Goal: Transaction & Acquisition: Register for event/course

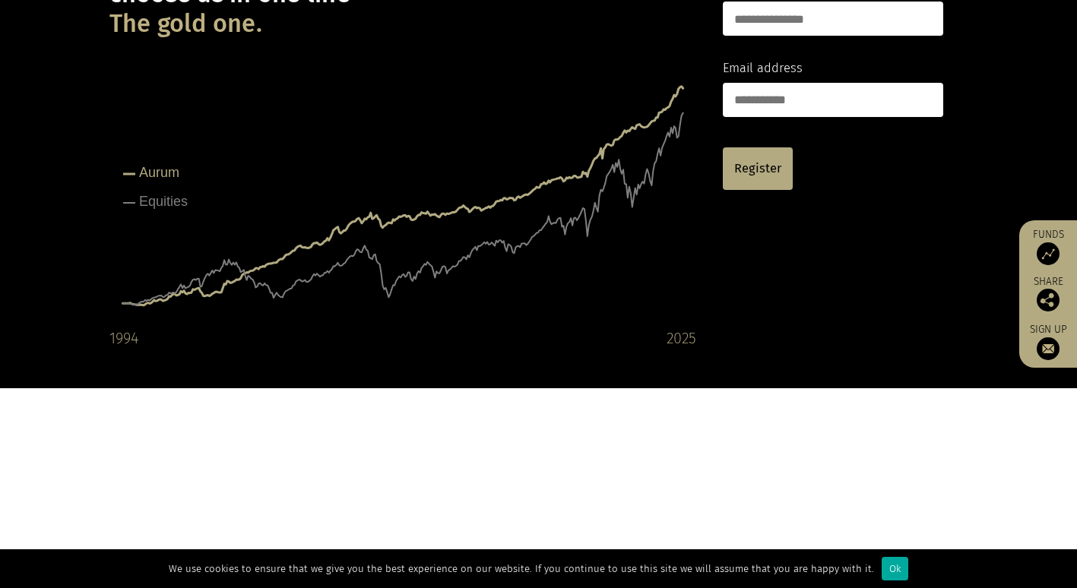
scroll to position [304, 0]
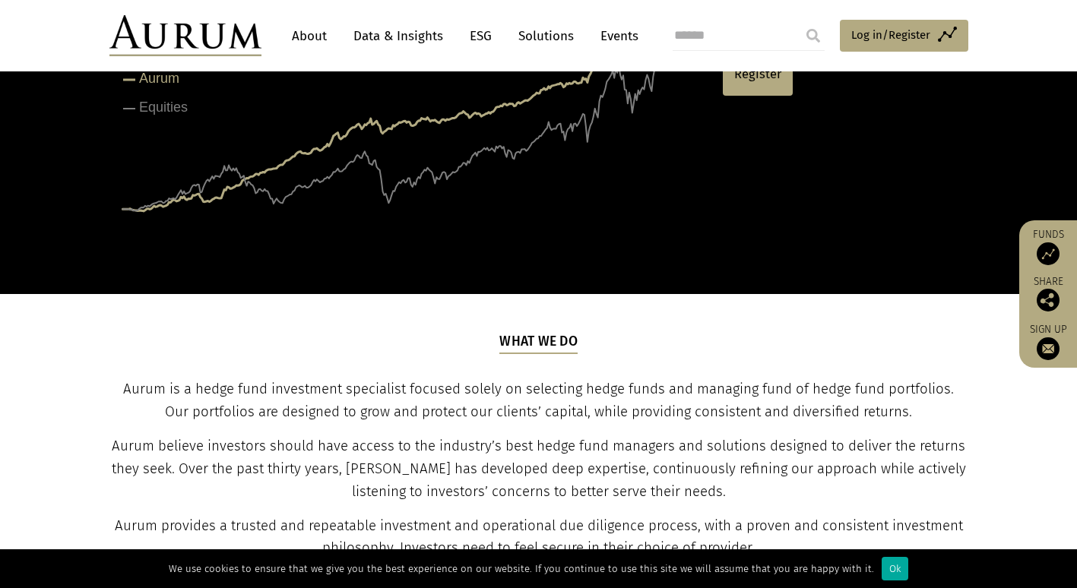
click at [415, 39] on link "Data & Insights" at bounding box center [398, 36] width 105 height 28
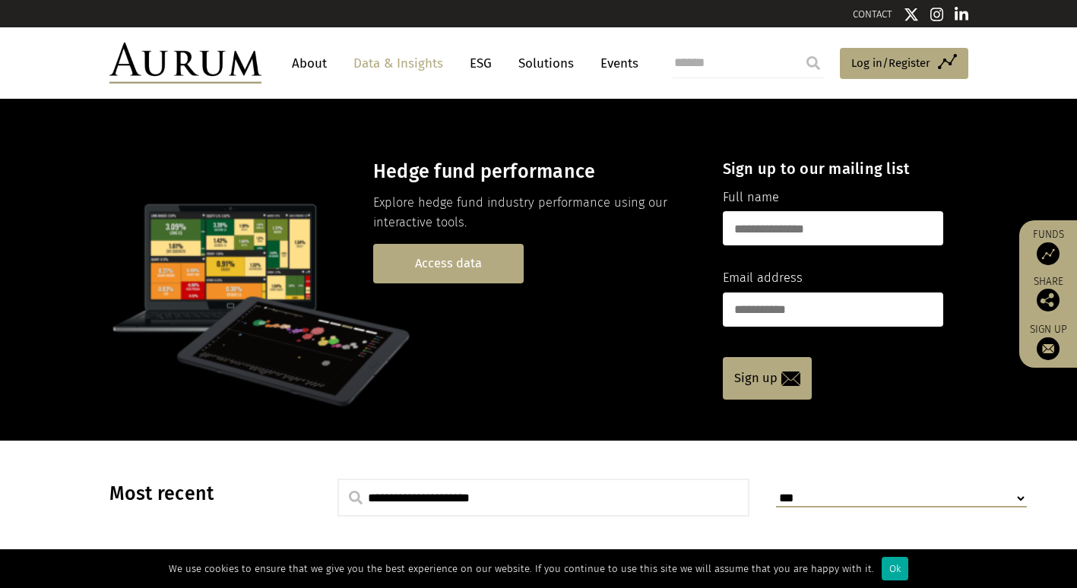
click at [499, 254] on link "Access data" at bounding box center [448, 263] width 150 height 39
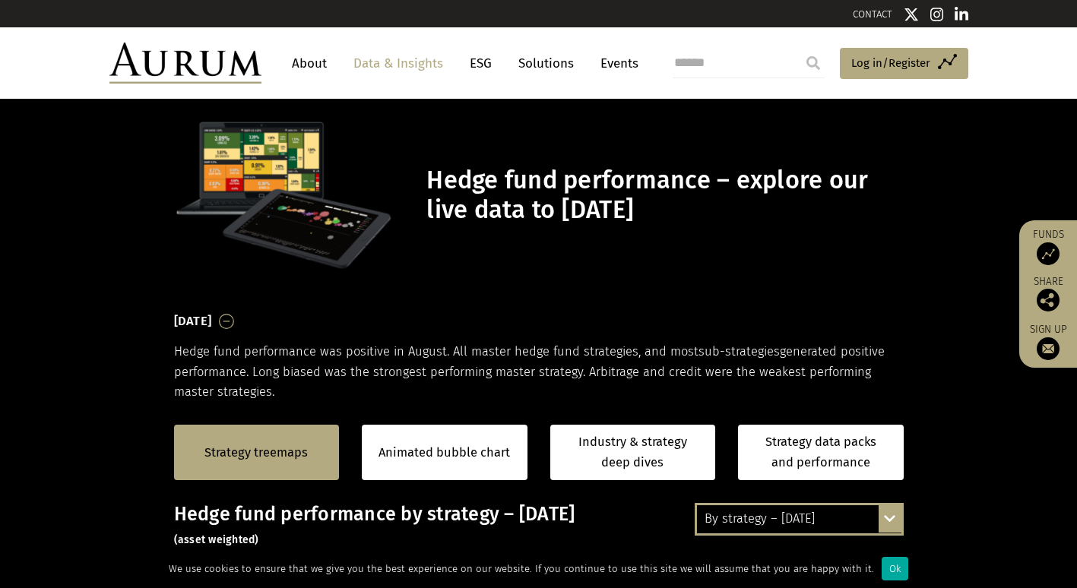
click at [303, 64] on link "About" at bounding box center [309, 63] width 50 height 28
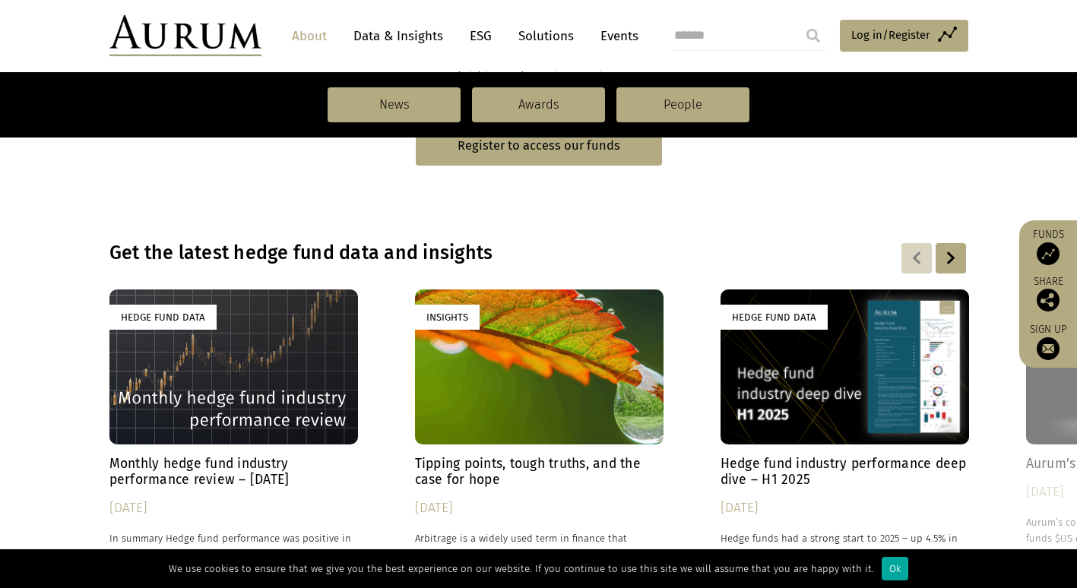
scroll to position [912, 0]
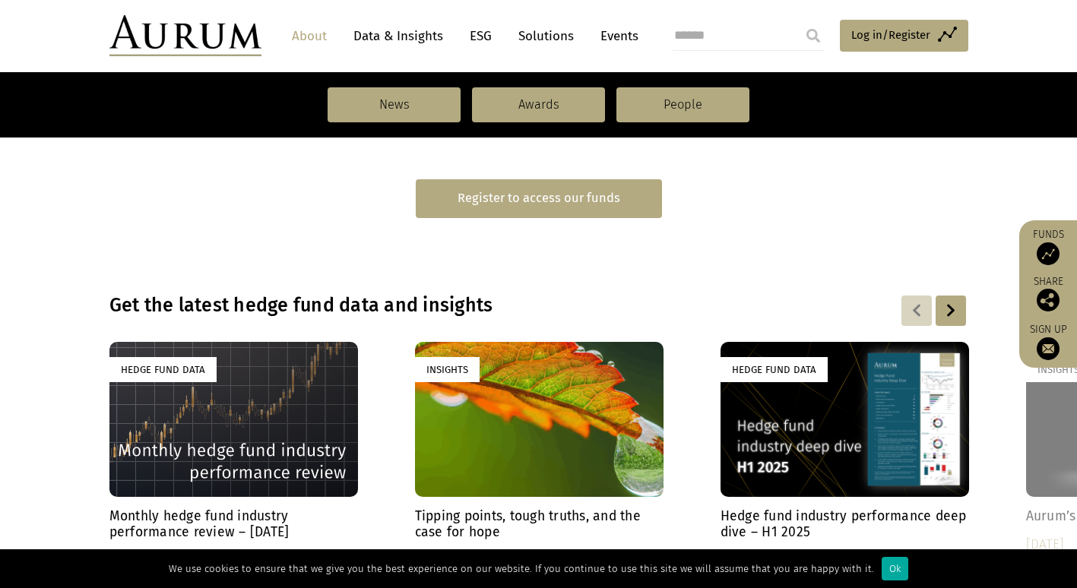
click at [613, 190] on link "Register to access our funds" at bounding box center [539, 198] width 246 height 39
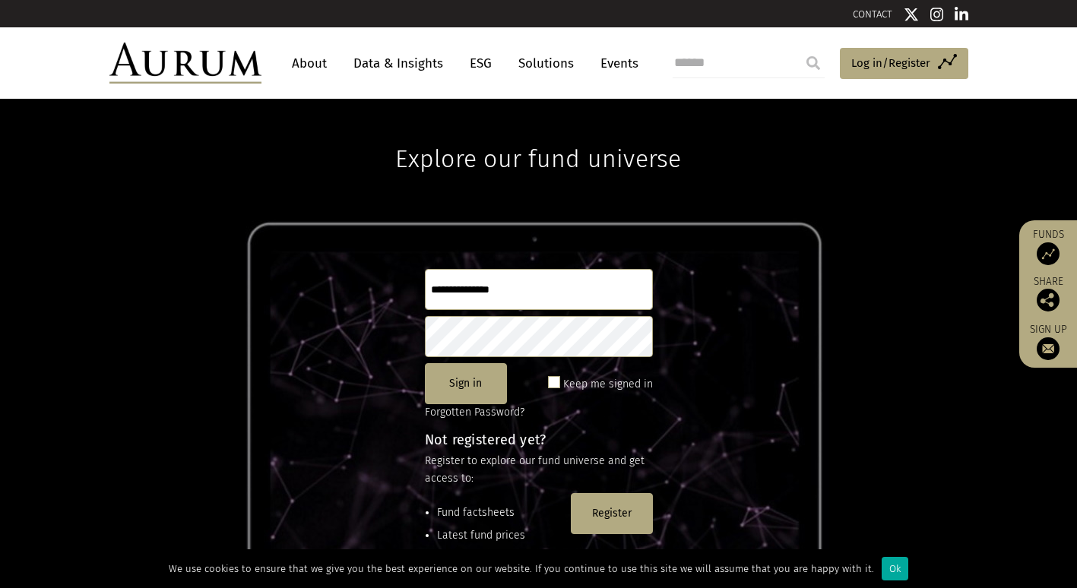
click at [491, 68] on link "ESG" at bounding box center [480, 63] width 37 height 28
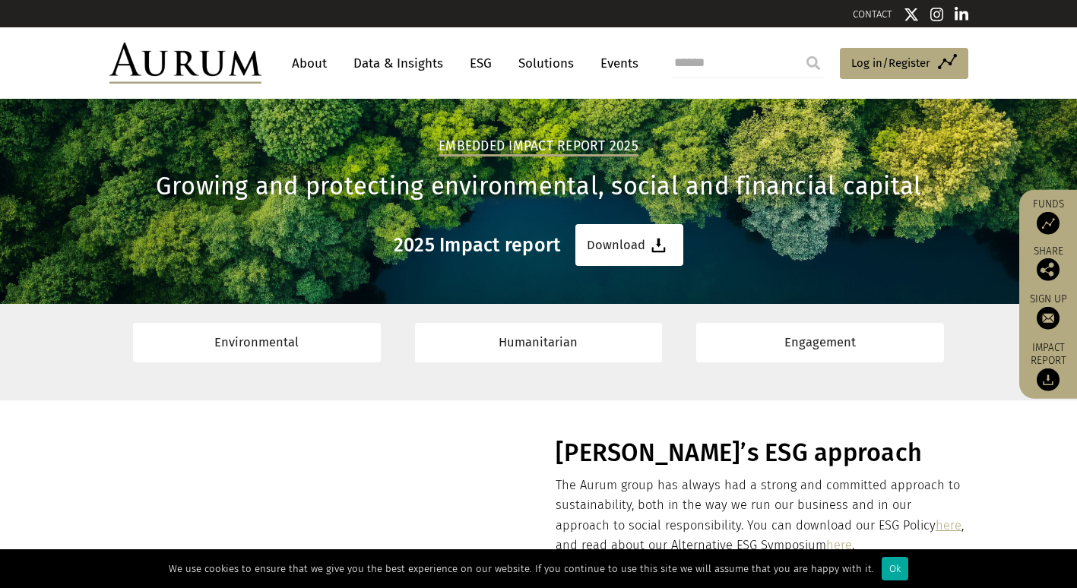
click at [413, 57] on link "Data & Insights" at bounding box center [398, 63] width 105 height 28
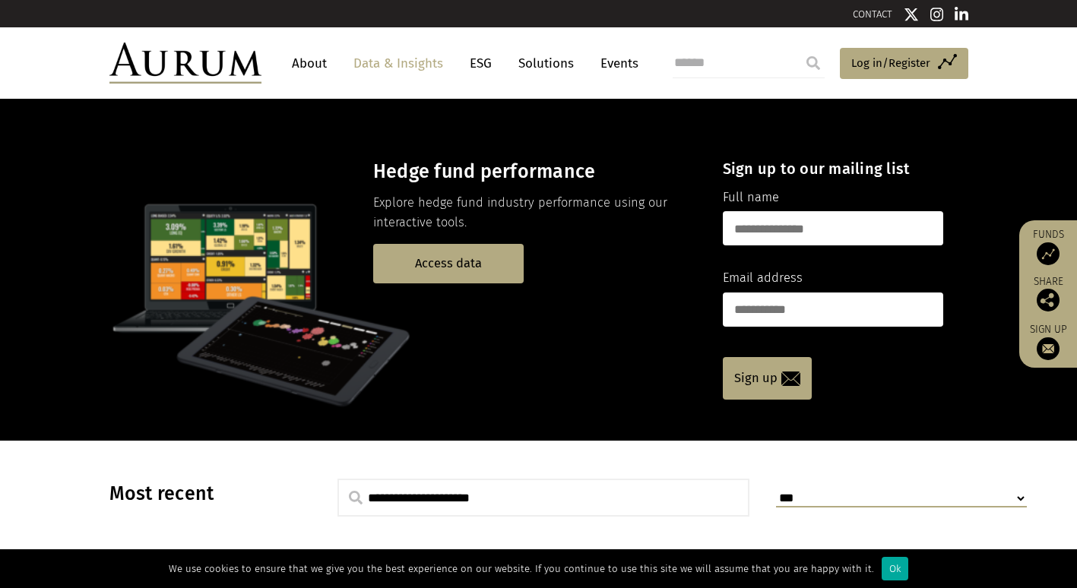
click at [316, 65] on link "About" at bounding box center [309, 63] width 50 height 28
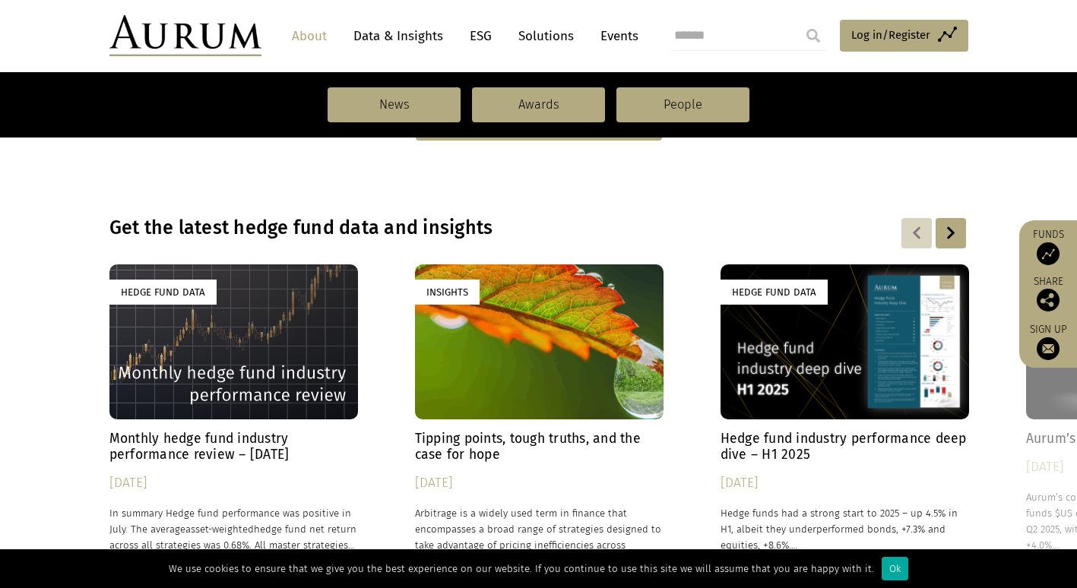
scroll to position [912, 0]
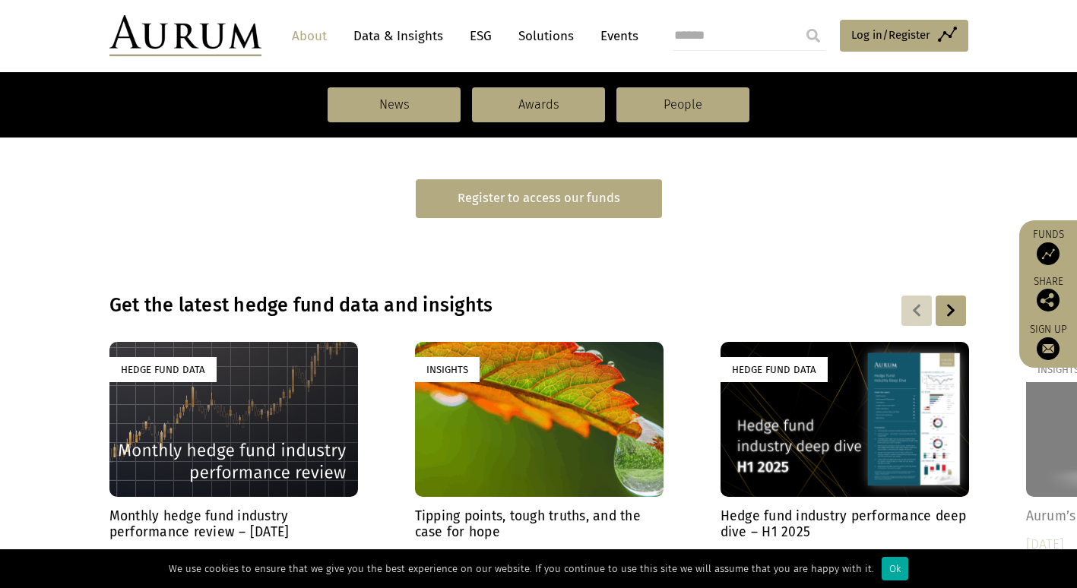
click at [536, 203] on link "Register to access our funds" at bounding box center [539, 198] width 246 height 39
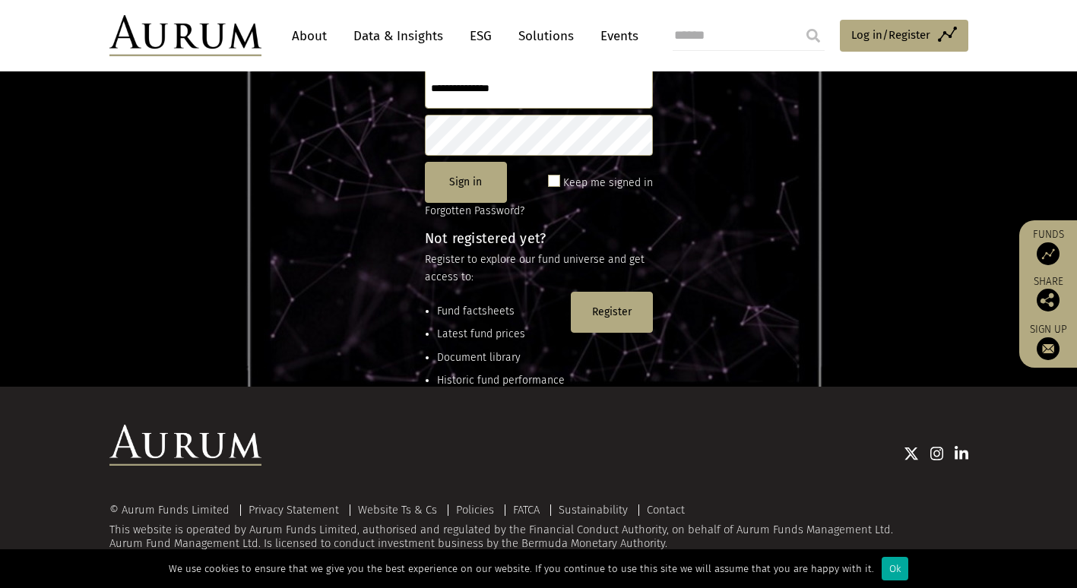
scroll to position [125, 0]
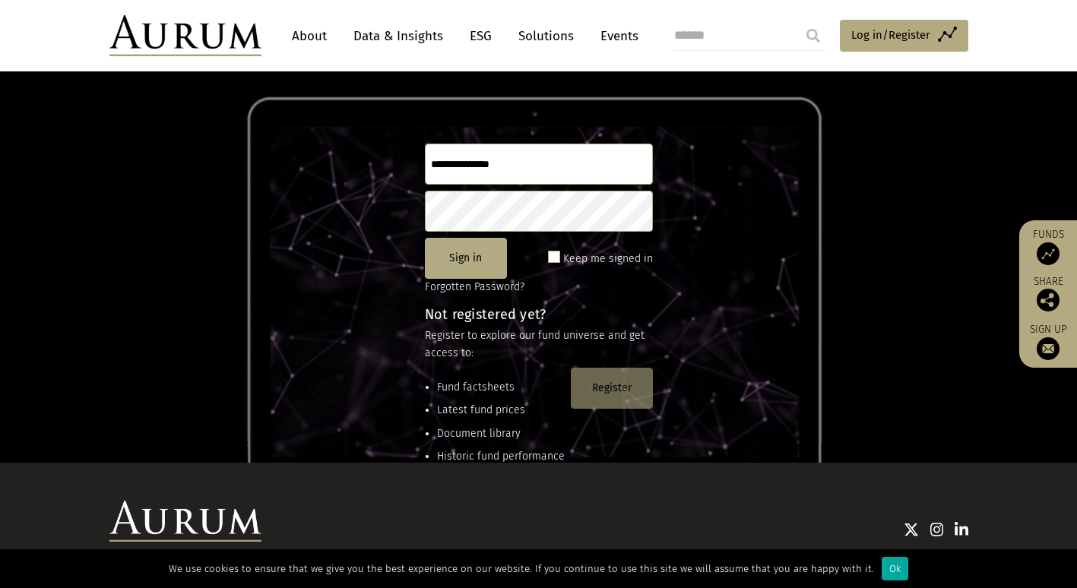
click at [611, 391] on button "Register" at bounding box center [612, 388] width 82 height 41
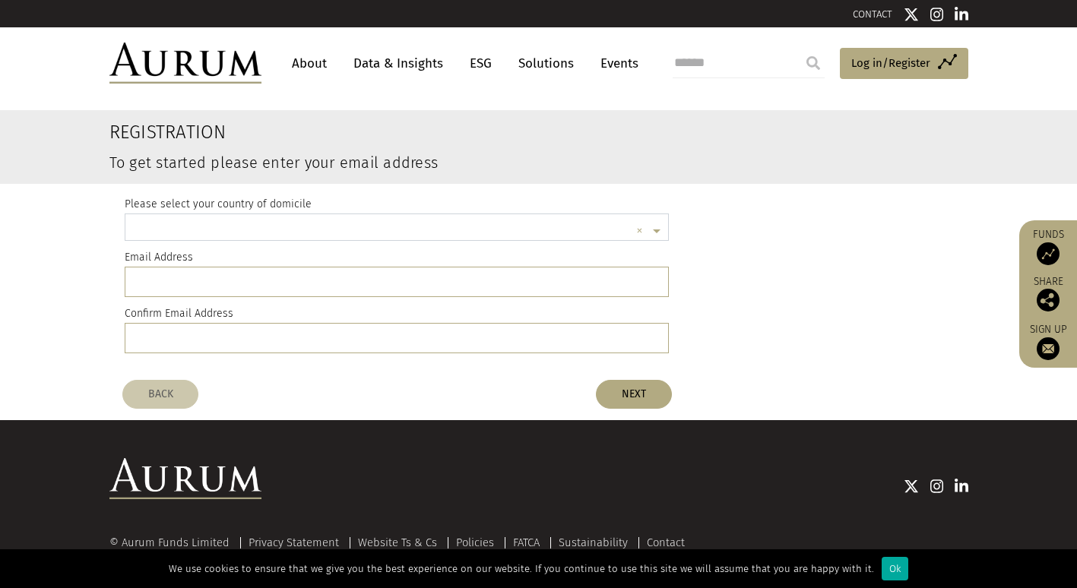
scroll to position [4, 0]
click at [270, 230] on input "text" at bounding box center [382, 229] width 498 height 30
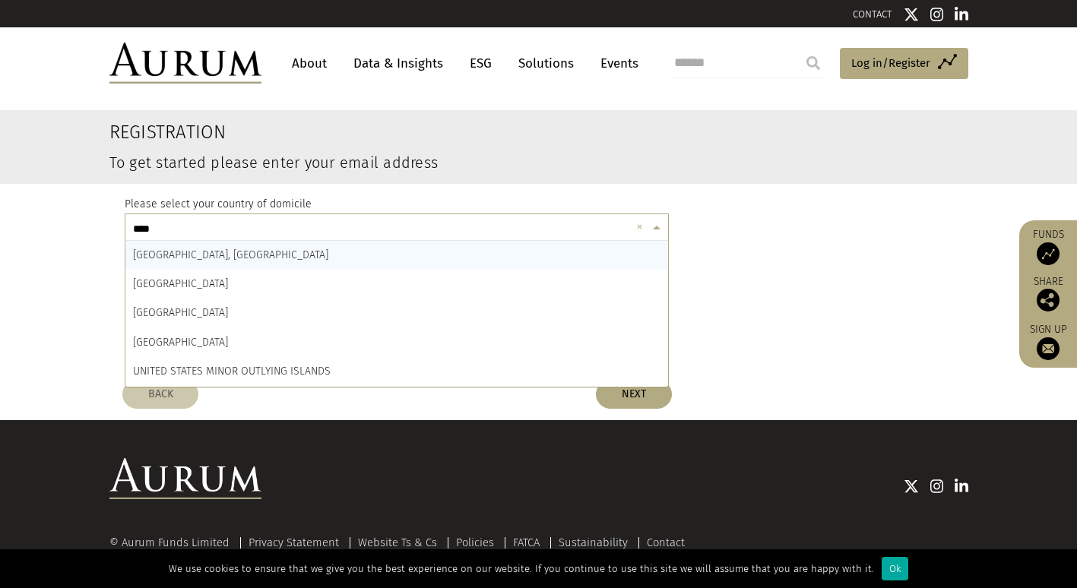
type input "*****"
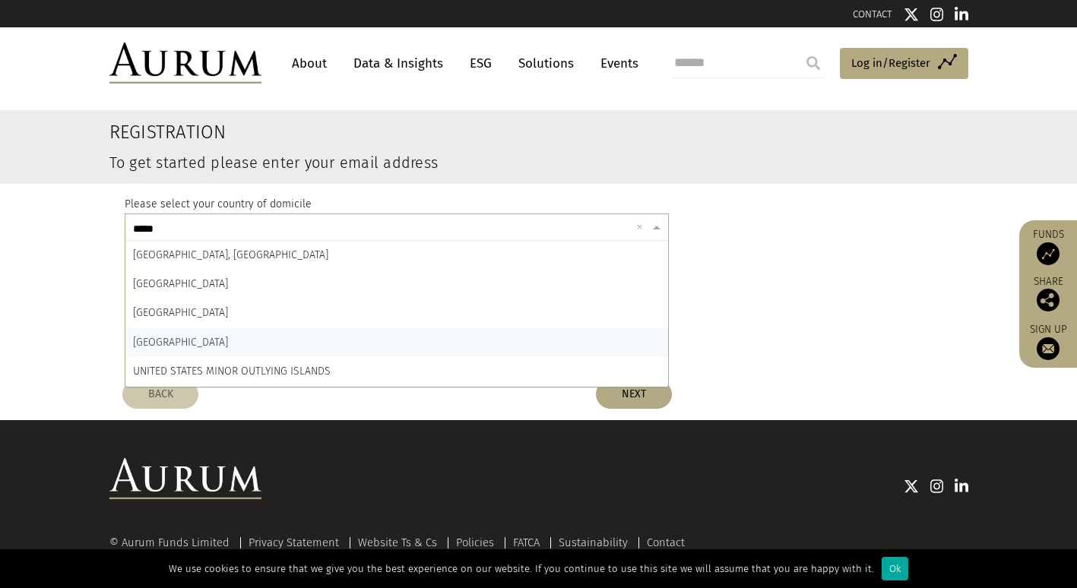
click at [198, 336] on span "[GEOGRAPHIC_DATA]" at bounding box center [180, 342] width 95 height 13
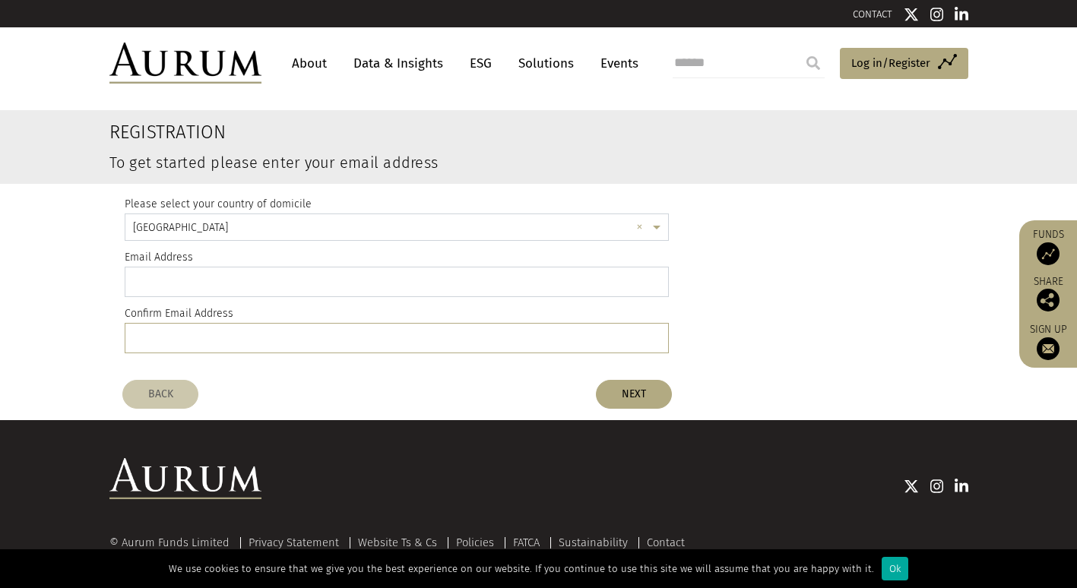
click at [188, 287] on input "email" at bounding box center [397, 282] width 545 height 30
type input "**********"
click at [603, 394] on button "NEXT" at bounding box center [634, 394] width 76 height 29
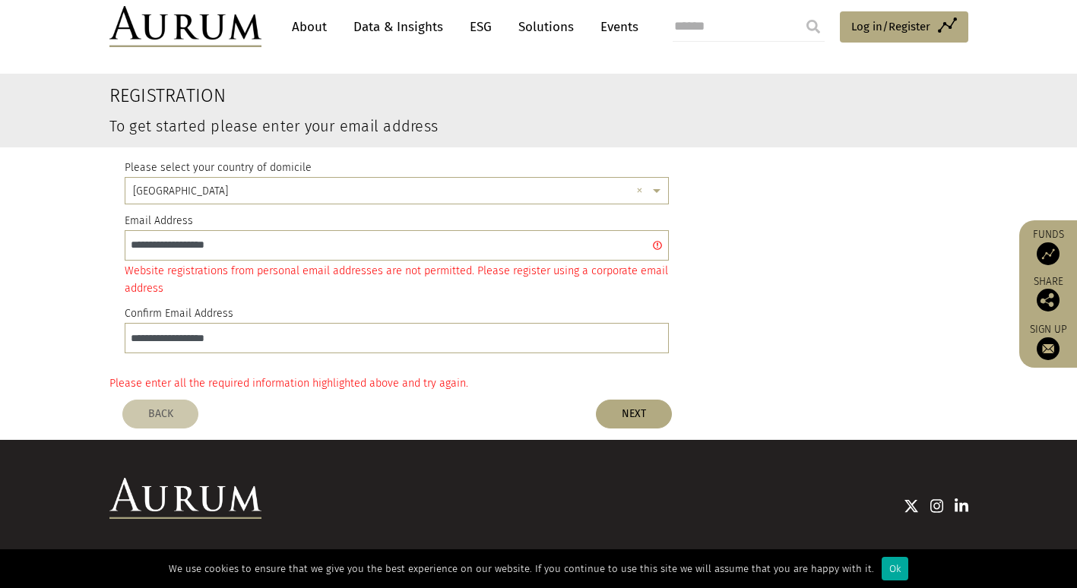
scroll to position [0, 0]
